Goal: Task Accomplishment & Management: Manage account settings

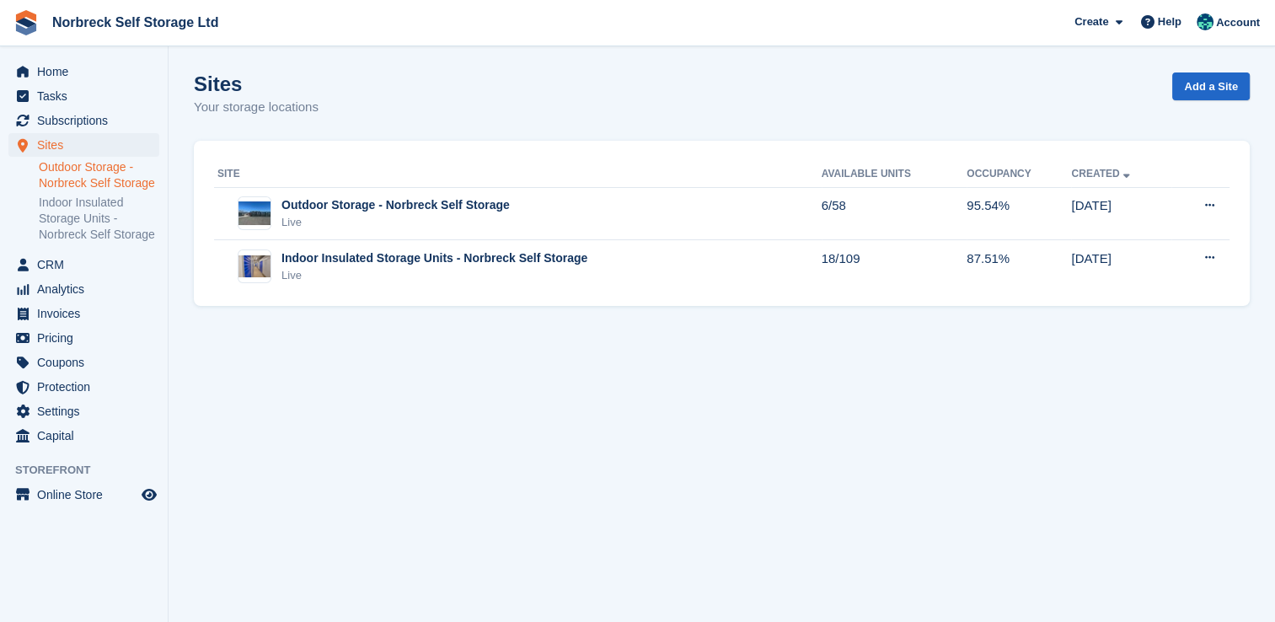
click at [58, 181] on link "Outdoor Storage - Norbreck Self Storage" at bounding box center [99, 175] width 121 height 32
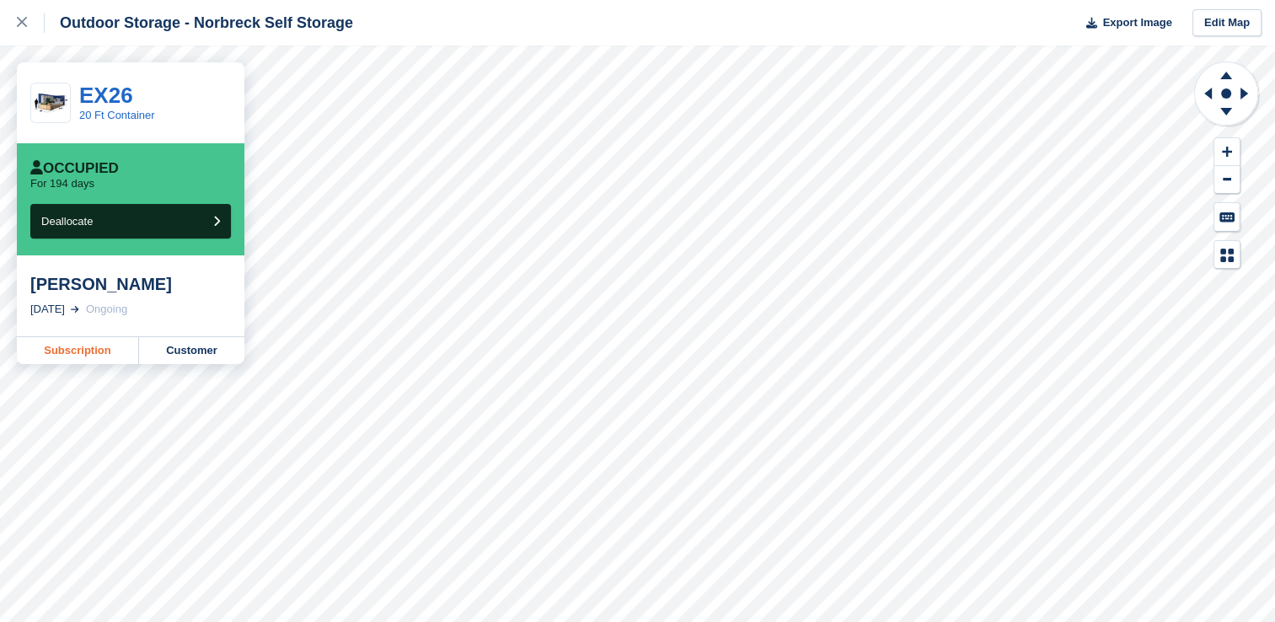
click at [86, 353] on link "Subscription" at bounding box center [78, 350] width 122 height 27
